Goal: Task Accomplishment & Management: Complete application form

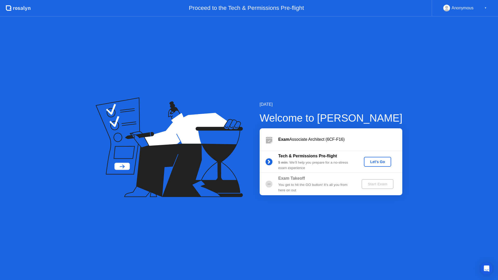
click at [377, 160] on div "Let's Go" at bounding box center [377, 162] width 23 height 4
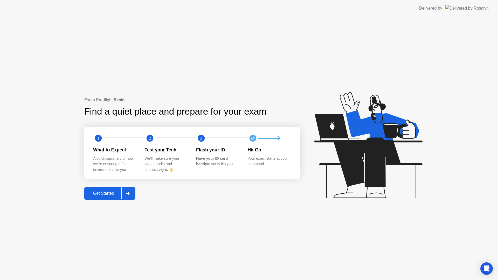
click at [104, 197] on button "Get Started" at bounding box center [109, 193] width 51 height 12
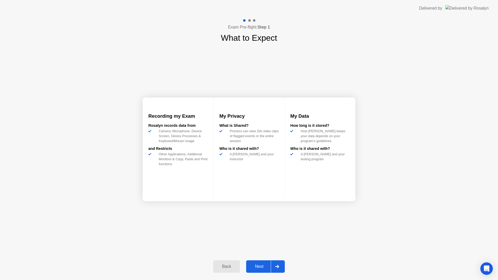
click at [261, 266] on div "Next" at bounding box center [259, 267] width 23 height 5
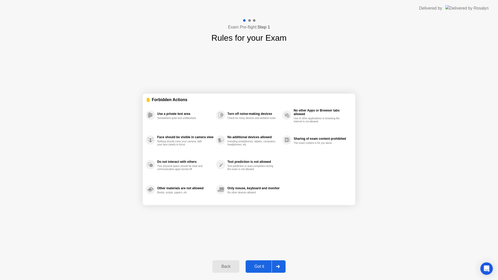
click at [266, 267] on div "Got it" at bounding box center [259, 267] width 24 height 5
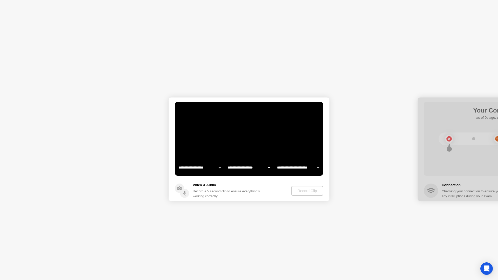
select select "*******"
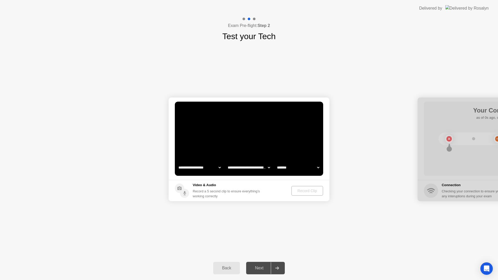
select select "**********"
click at [313, 191] on div "Record Clip" at bounding box center [308, 191] width 28 height 4
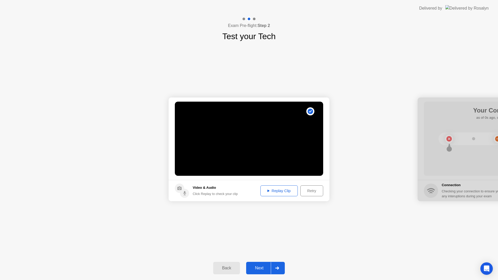
click at [275, 269] on div at bounding box center [277, 268] width 12 height 12
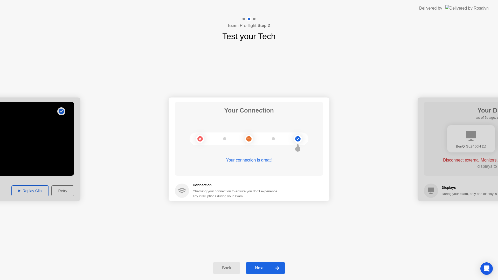
click at [278, 267] on icon at bounding box center [277, 268] width 4 height 3
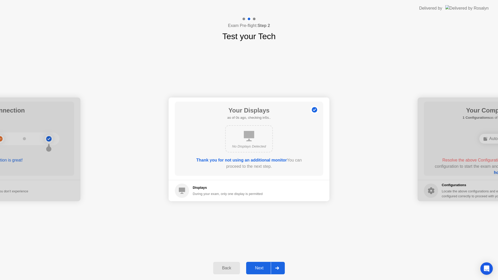
click at [280, 270] on div at bounding box center [277, 268] width 12 height 12
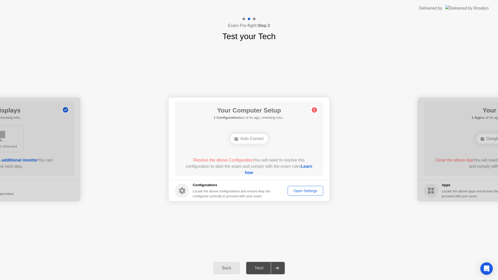
drag, startPoint x: 320, startPoint y: 109, endPoint x: 317, endPoint y: 111, distance: 3.3
click at [319, 110] on div "Your Computer Setup 1 Configurations as of 4s ago, checking in1s.. Auto Correct…" at bounding box center [249, 139] width 148 height 74
click at [254, 139] on div "Auto Correct" at bounding box center [249, 139] width 37 height 10
click at [315, 109] on circle at bounding box center [314, 109] width 5 height 5
click at [316, 110] on circle at bounding box center [314, 109] width 5 height 5
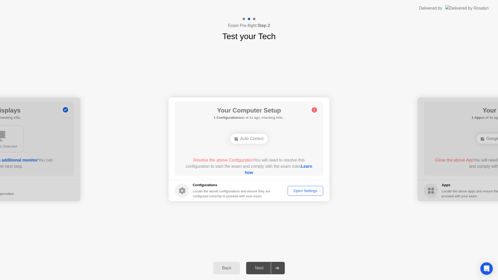
click at [245, 171] on link "Learn how" at bounding box center [278, 169] width 67 height 11
click at [309, 192] on div "Open Settings" at bounding box center [306, 191] width 32 height 4
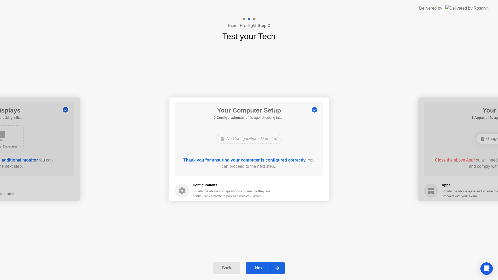
click at [265, 267] on div "Next" at bounding box center [259, 268] width 23 height 5
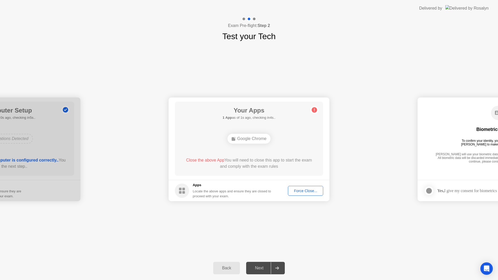
click at [313, 192] on div "Force Close..." at bounding box center [306, 191] width 32 height 4
drag, startPoint x: 271, startPoint y: 172, endPoint x: 270, endPoint y: 175, distance: 2.8
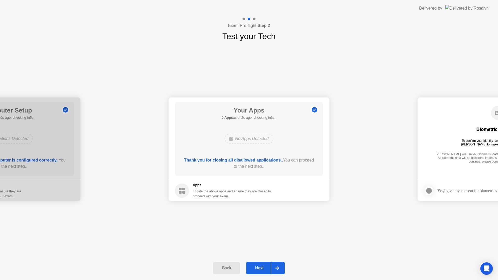
click at [265, 269] on div "Next" at bounding box center [259, 268] width 23 height 5
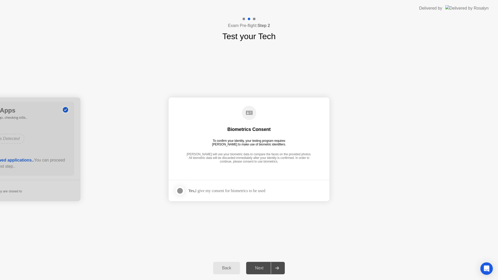
click at [181, 191] on div at bounding box center [180, 191] width 6 height 6
click at [265, 270] on div "Next" at bounding box center [259, 268] width 23 height 5
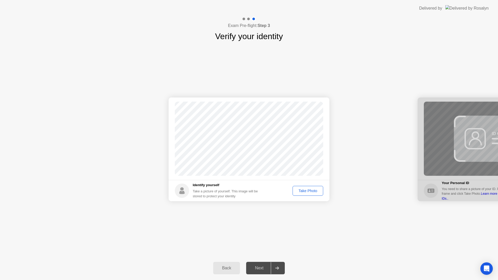
click at [307, 191] on div "Take Photo" at bounding box center [308, 191] width 27 height 4
click at [268, 267] on div "Next" at bounding box center [259, 268] width 23 height 5
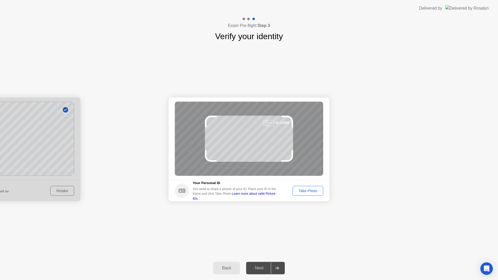
click at [308, 188] on button "Take Photo" at bounding box center [308, 191] width 31 height 10
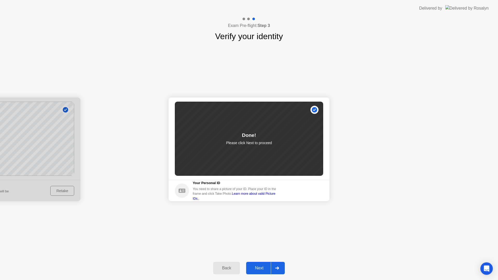
click at [255, 269] on div "Next" at bounding box center [259, 268] width 23 height 5
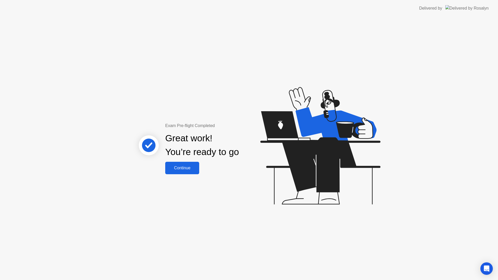
click at [184, 171] on div "Continue" at bounding box center [182, 168] width 31 height 5
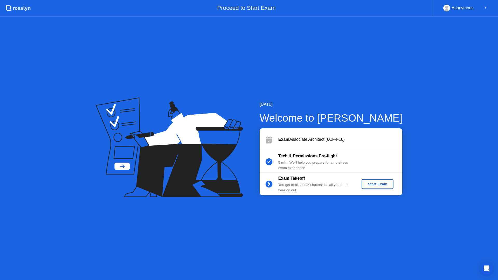
click at [383, 184] on div "Start Exam" at bounding box center [378, 184] width 28 height 4
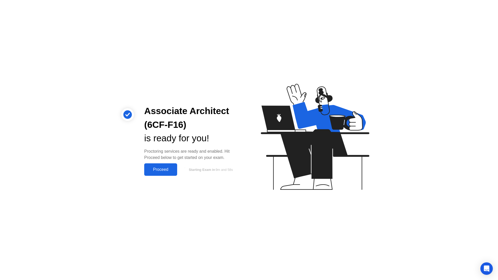
click at [154, 171] on div "Proceed" at bounding box center [161, 169] width 30 height 5
